Goal: Transaction & Acquisition: Purchase product/service

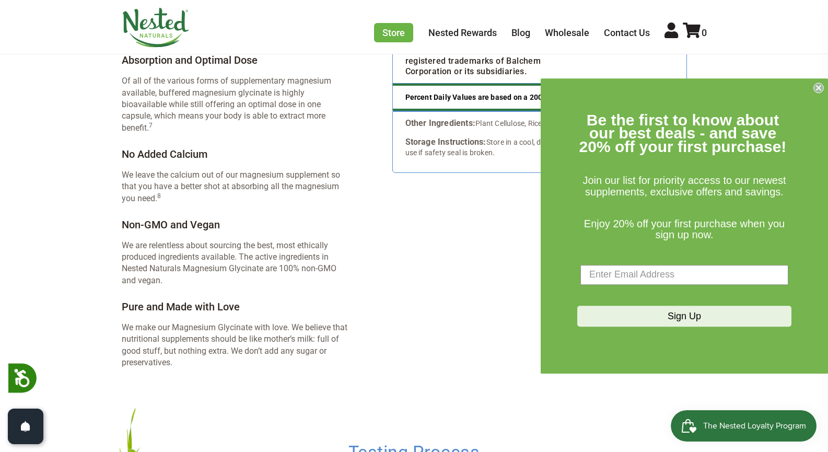
scroll to position [1829, 0]
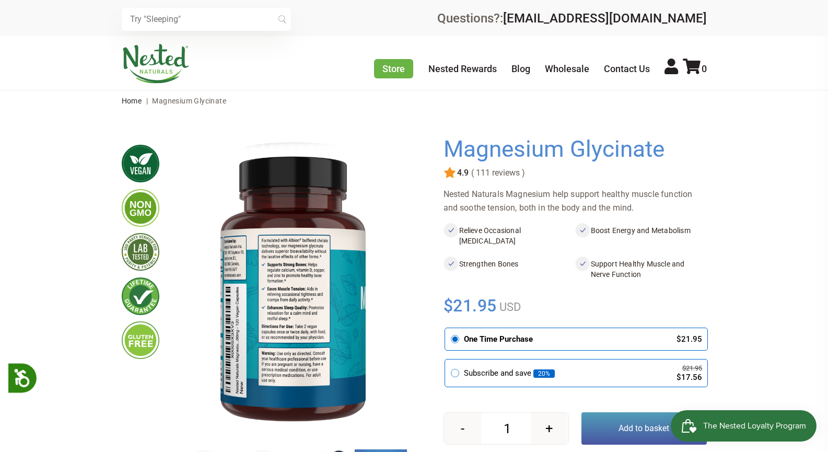
click at [222, 23] on input "text" at bounding box center [206, 19] width 169 height 23
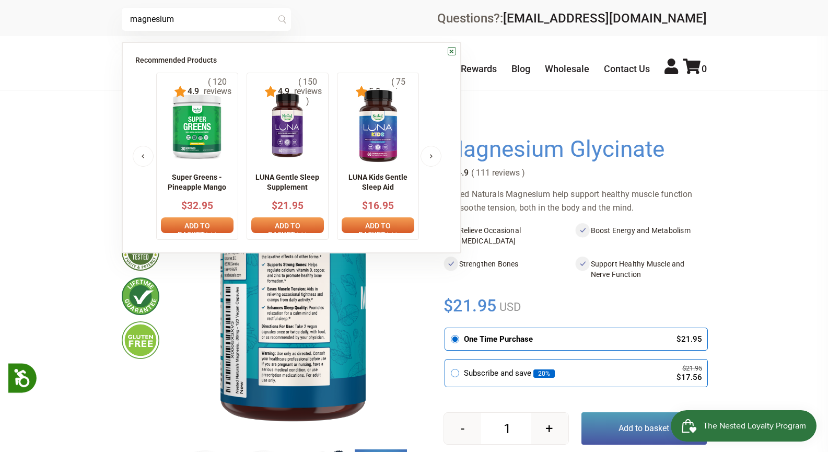
type input "magnesium"
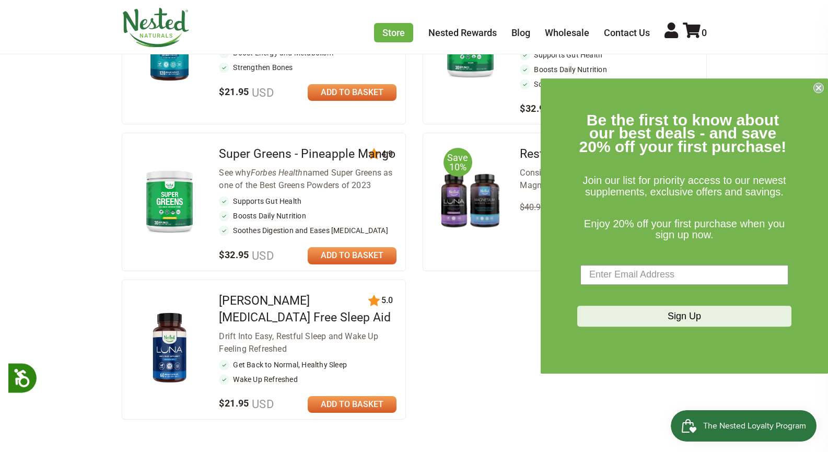
scroll to position [314, 0]
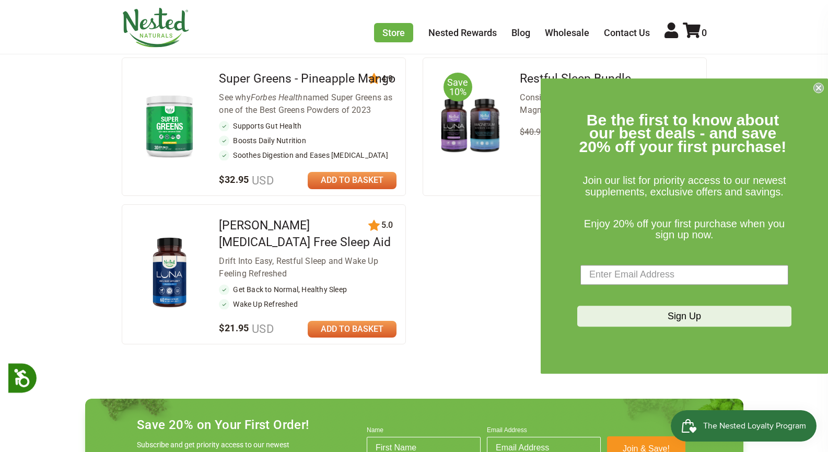
click at [478, 301] on ul "111 4.9 Magnesium Glycinate Get your fill of this crucial mineral with no laxat…" at bounding box center [414, 115] width 585 height 458
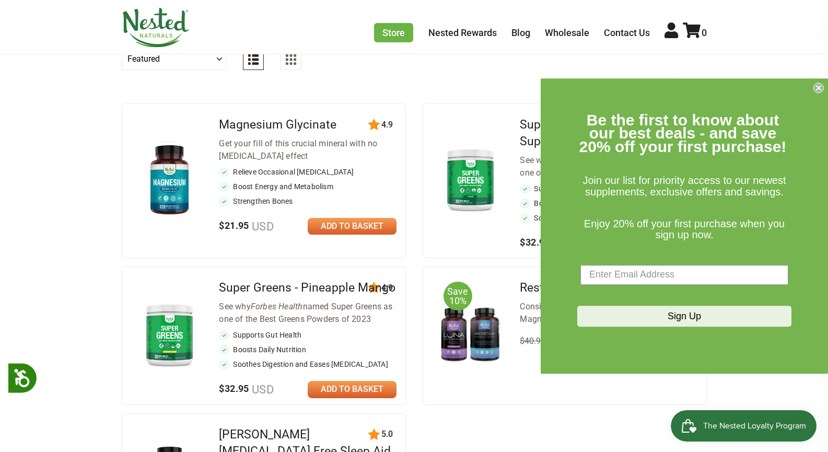
scroll to position [105, 0]
click at [825, 87] on form "Be the first to know about our best deals - and save 20% off your first purchas…" at bounding box center [684, 225] width 287 height 295
click at [819, 85] on circle "Close dialog" at bounding box center [819, 88] width 10 height 10
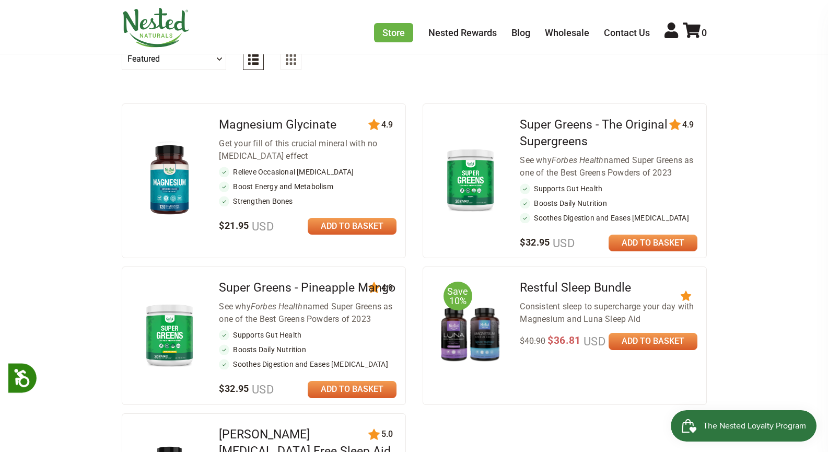
click at [181, 176] on img at bounding box center [169, 180] width 61 height 80
click at [180, 168] on img at bounding box center [169, 180] width 61 height 80
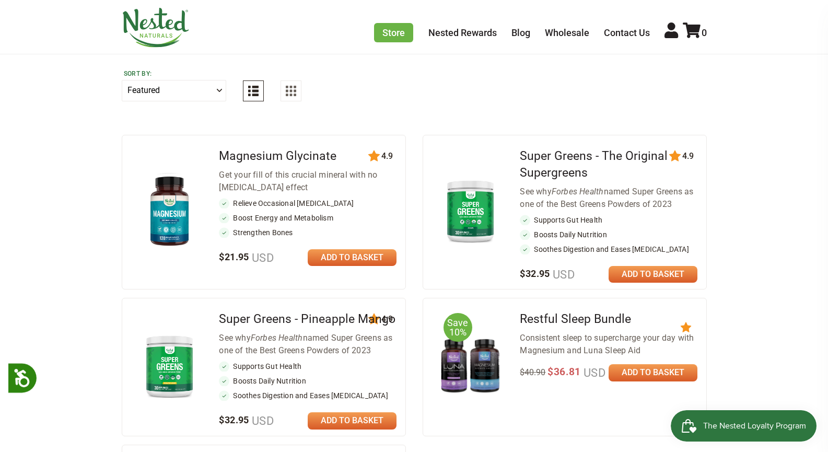
scroll to position [0, 0]
